Goal: Task Accomplishment & Management: Use online tool/utility

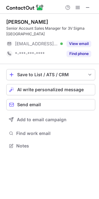
scroll to position [136, 99]
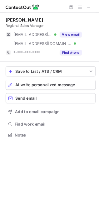
scroll to position [146, 99]
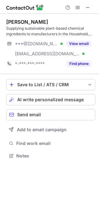
scroll to position [152, 99]
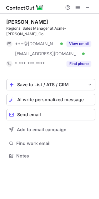
scroll to position [146, 99]
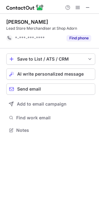
scroll to position [3, 3]
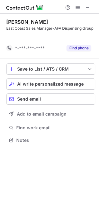
scroll to position [3, 3]
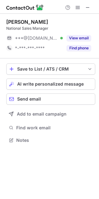
scroll to position [136, 99]
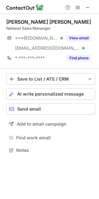
scroll to position [146, 99]
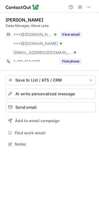
scroll to position [156, 99]
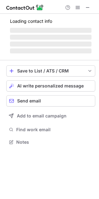
scroll to position [142, 99]
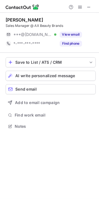
scroll to position [136, 99]
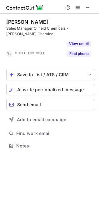
scroll to position [132, 99]
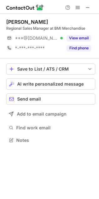
scroll to position [136, 99]
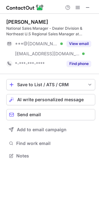
scroll to position [152, 99]
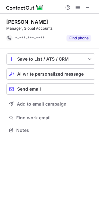
scroll to position [3, 3]
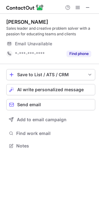
scroll to position [142, 99]
